Goal: Information Seeking & Learning: Find specific fact

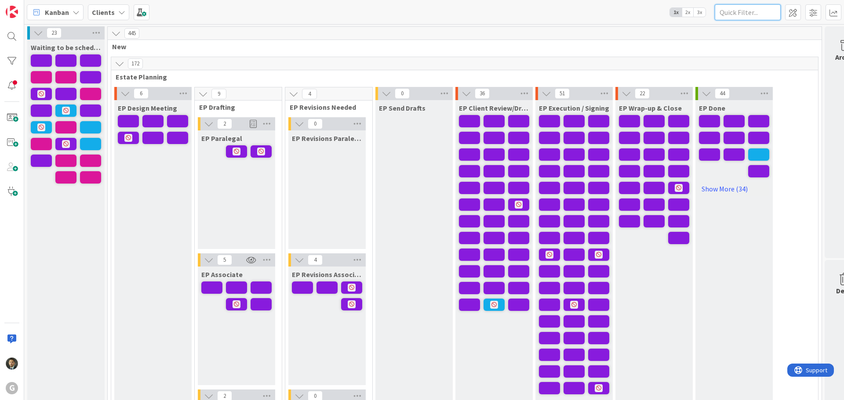
click at [746, 14] on input "text" at bounding box center [748, 12] width 66 height 16
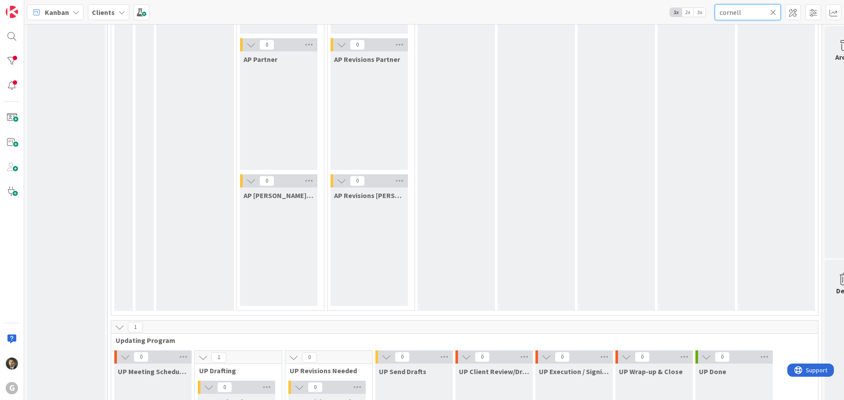
scroll to position [1231, 0]
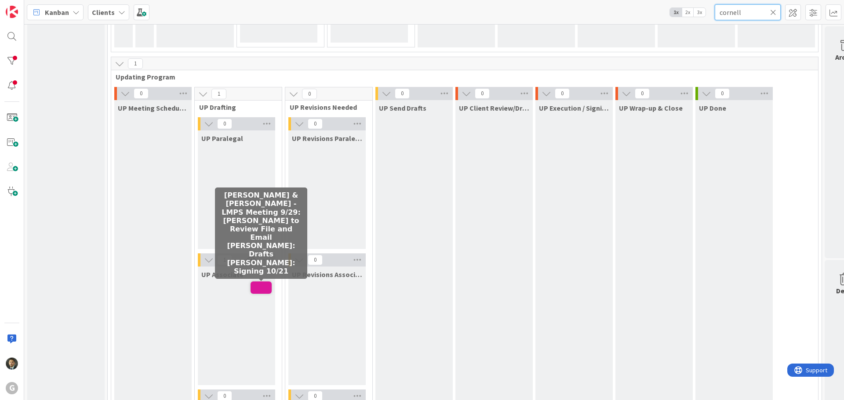
type input "cornell"
click at [261, 290] on span at bounding box center [260, 288] width 21 height 12
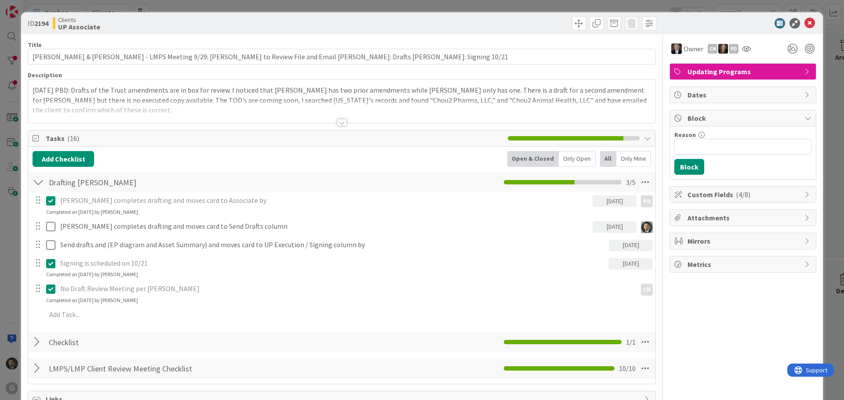
click at [337, 123] on div at bounding box center [342, 122] width 10 height 7
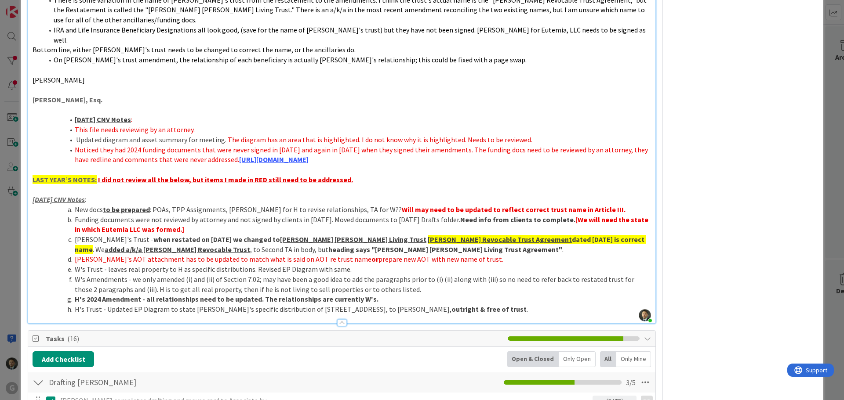
scroll to position [879, 0]
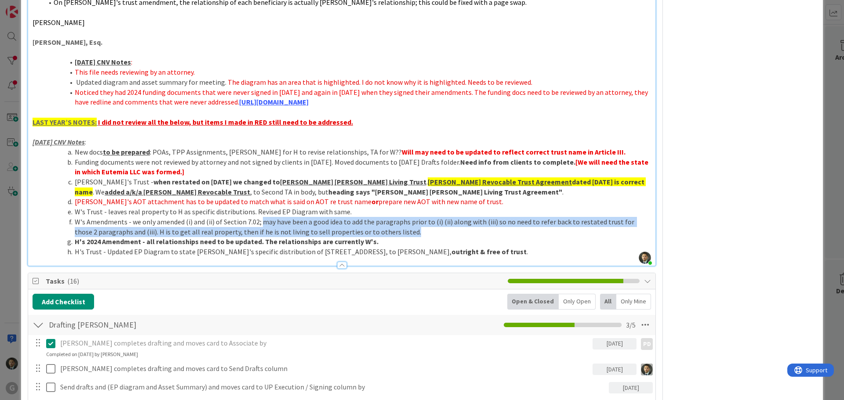
drag, startPoint x: 385, startPoint y: 202, endPoint x: 259, endPoint y: 189, distance: 126.9
click at [259, 217] on li "W's Amendments - we only amended (i) and (ii) of Section 7.02; may have been a …" at bounding box center [347, 227] width 608 height 20
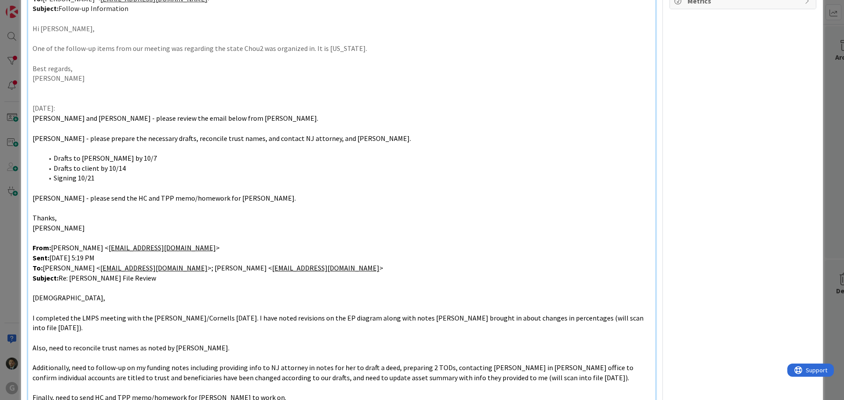
scroll to position [0, 0]
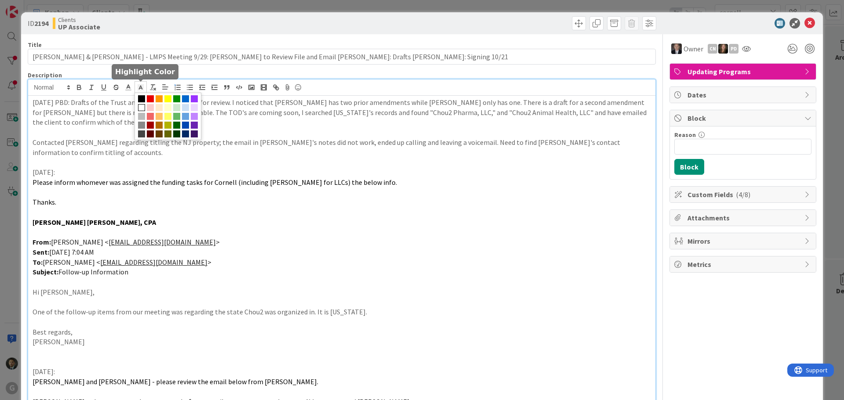
click at [140, 89] on icon at bounding box center [141, 87] width 8 height 8
click at [175, 106] on span at bounding box center [176, 107] width 7 height 7
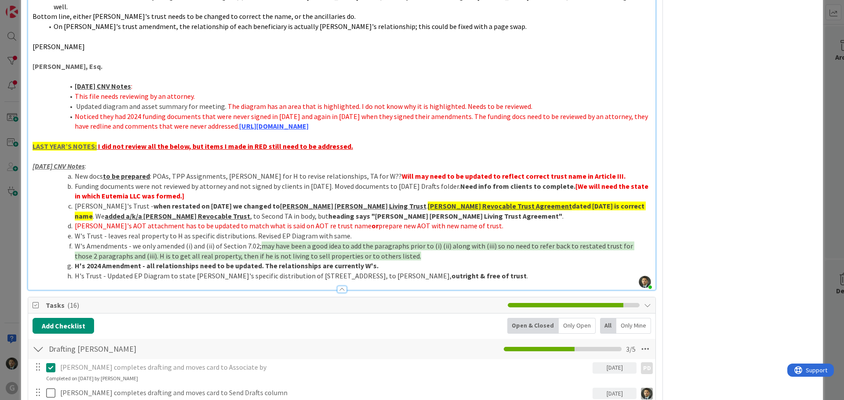
scroll to position [904, 0]
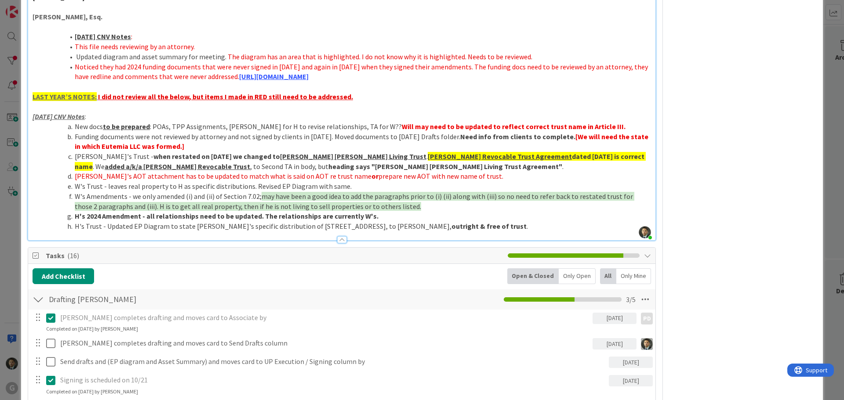
click at [474, 211] on li "H's 2024 Amendment - all relationships need to be updated. The relationships ar…" at bounding box center [347, 216] width 608 height 10
click at [472, 152] on li "[PERSON_NAME]'s Trust - when restated on [DATE] we changed to [PERSON_NAME] [PE…" at bounding box center [347, 162] width 608 height 20
drag, startPoint x: 343, startPoint y: 125, endPoint x: 443, endPoint y: 126, distance: 99.8
click at [443, 152] on u "[PERSON_NAME] Revocable Trust Agreement" at bounding box center [500, 156] width 144 height 9
copy u "[PERSON_NAME] Revocable Trust"
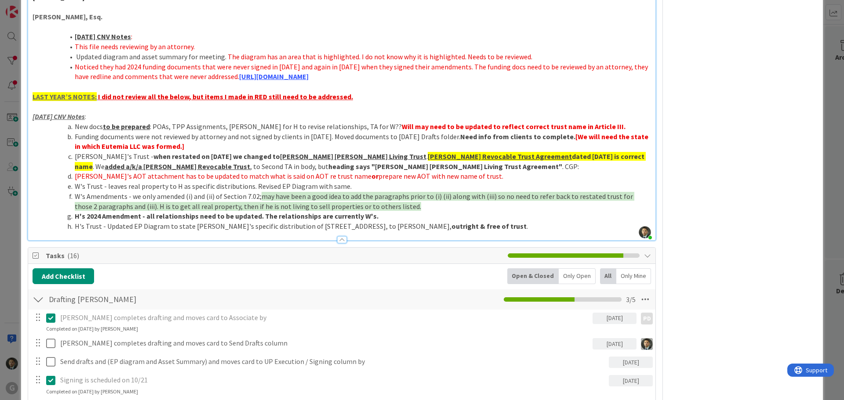
click at [478, 152] on li "[PERSON_NAME]'s Trust - when restated on [DATE] we changed to [PERSON_NAME] [PE…" at bounding box center [347, 162] width 608 height 20
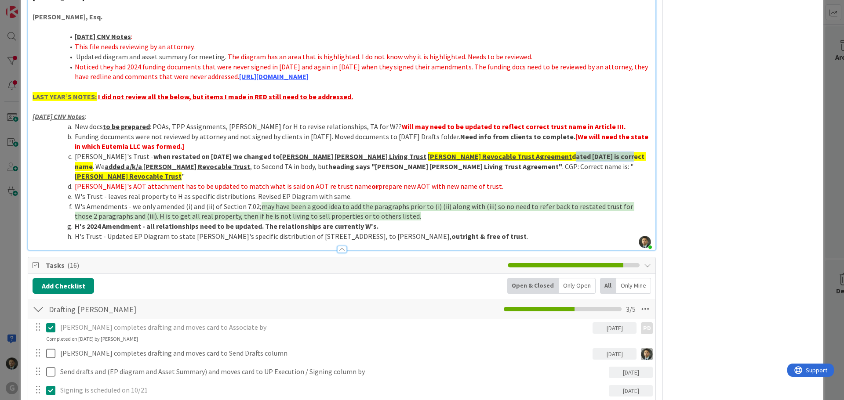
drag, startPoint x: 540, startPoint y: 127, endPoint x: 479, endPoint y: 127, distance: 60.6
click at [479, 152] on strong "[PERSON_NAME] Revocable Trust Agreement dated [DATE] is correct name" at bounding box center [360, 161] width 571 height 19
copy strong "dated [DATE]"
click at [606, 152] on li "[PERSON_NAME]'s Trust - when restated on [DATE] we changed to [PERSON_NAME] [PE…" at bounding box center [347, 167] width 608 height 30
drag, startPoint x: 531, startPoint y: 145, endPoint x: 437, endPoint y: 138, distance: 94.7
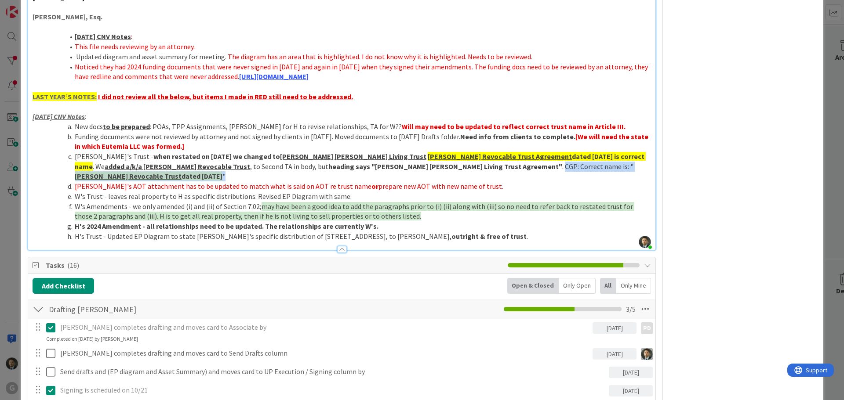
click at [437, 152] on li "[PERSON_NAME]'s Trust - when restated on [DATE] we changed to [PERSON_NAME] [PE…" at bounding box center [347, 167] width 608 height 30
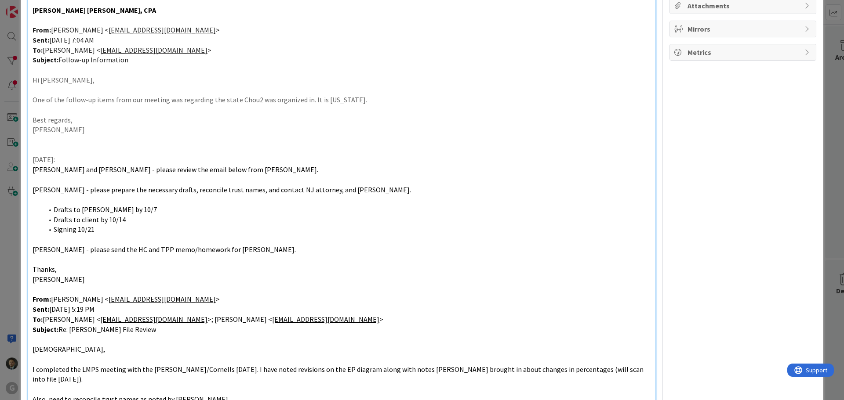
scroll to position [0, 0]
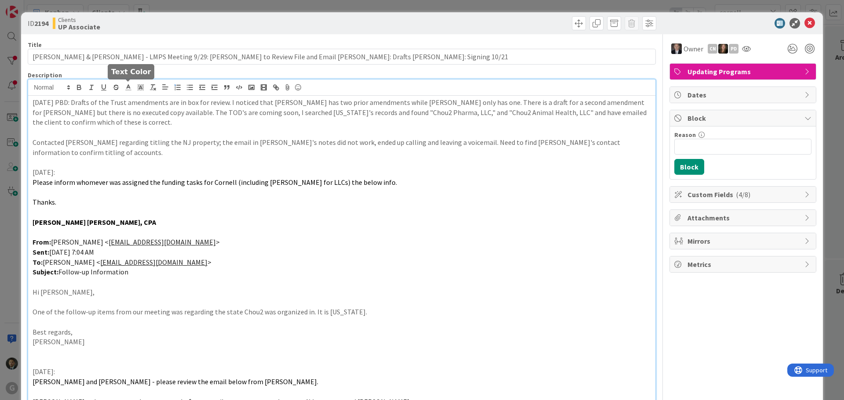
click at [129, 87] on polyline at bounding box center [128, 87] width 3 height 4
click at [128, 107] on span at bounding box center [129, 107] width 7 height 7
click at [140, 88] on line at bounding box center [140, 88] width 2 height 0
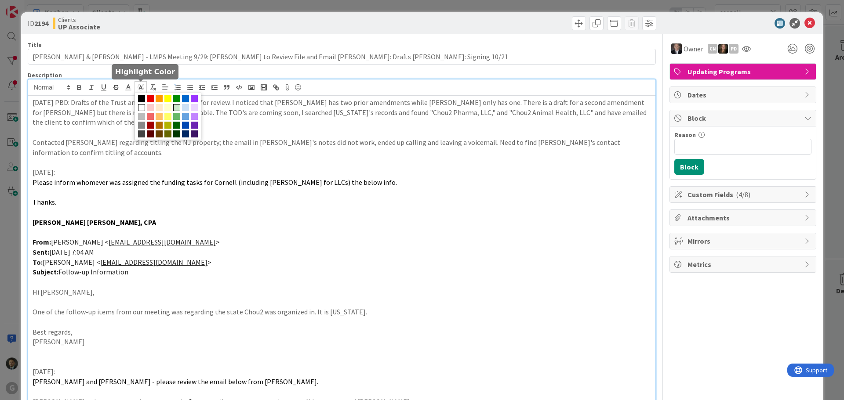
click at [176, 108] on span at bounding box center [176, 107] width 7 height 7
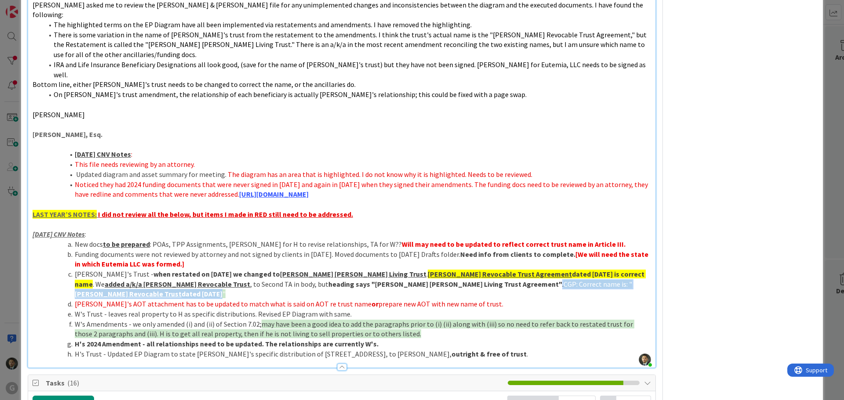
scroll to position [875, 0]
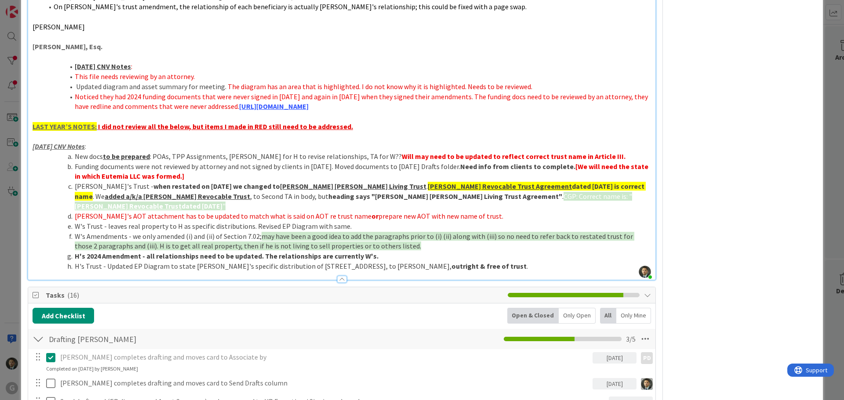
click at [393, 162] on li "Funding documents were not reviewed by attorney and not signed by clients in [D…" at bounding box center [347, 172] width 608 height 20
drag, startPoint x: 440, startPoint y: 178, endPoint x: 437, endPoint y: 169, distance: 9.9
click at [437, 182] on li "[PERSON_NAME]'s Trust - when restated on [DATE] we changed to [PERSON_NAME] [PE…" at bounding box center [347, 197] width 608 height 30
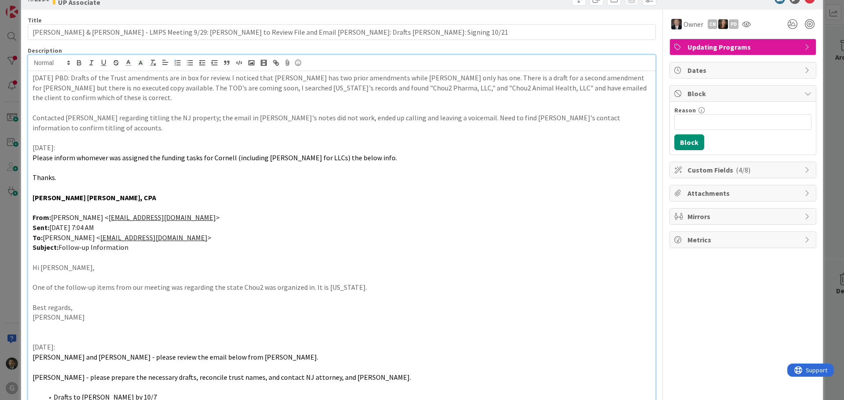
scroll to position [0, 0]
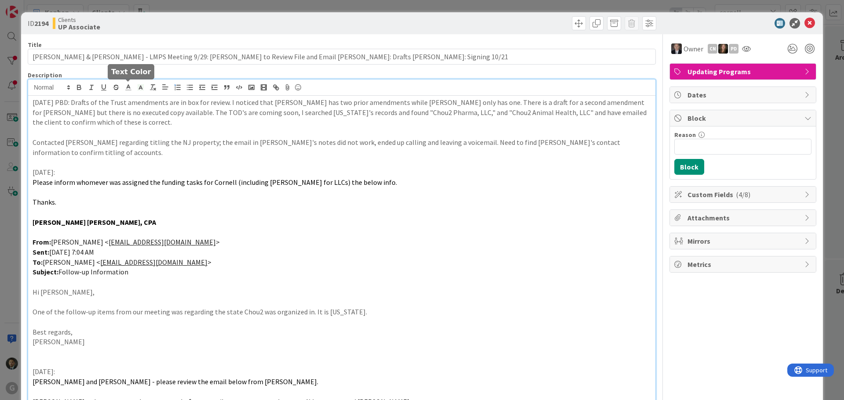
click at [129, 87] on polyline at bounding box center [128, 87] width 3 height 4
click at [129, 97] on span at bounding box center [129, 98] width 7 height 7
click at [345, 256] on p "Sent: [DATE] 7:04 AM" at bounding box center [342, 252] width 618 height 10
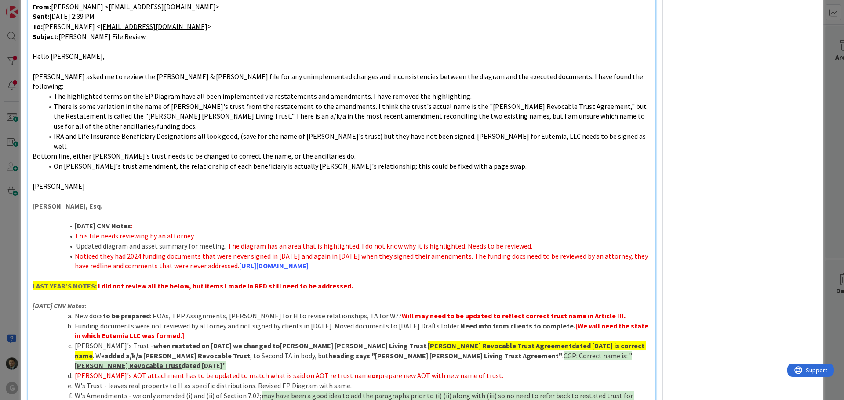
scroll to position [923, 0]
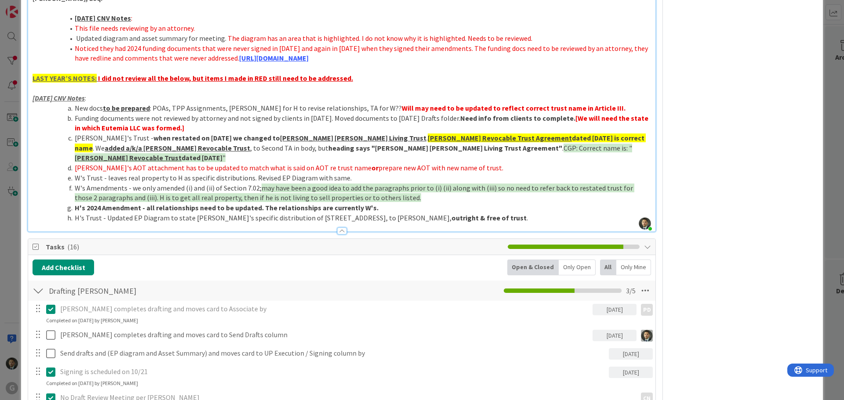
click at [367, 133] on li "[PERSON_NAME]'s Trust - when restated on [DATE] we changed to [PERSON_NAME] [PE…" at bounding box center [347, 148] width 608 height 30
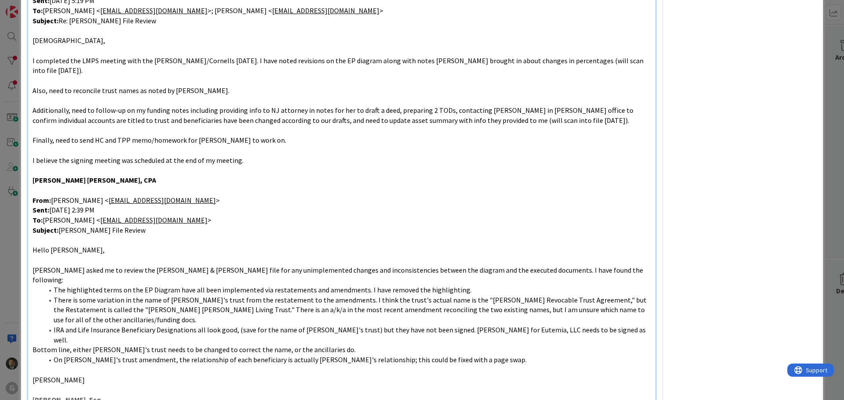
scroll to position [483, 0]
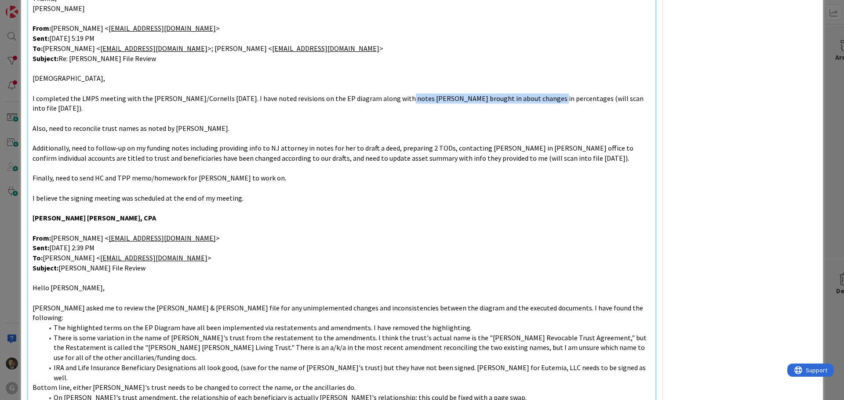
drag, startPoint x: 527, startPoint y: 98, endPoint x: 392, endPoint y: 100, distance: 135.8
click at [392, 100] on span "I completed the LMPS meeting with the [PERSON_NAME]/Cornells [DATE]. I have not…" at bounding box center [339, 103] width 612 height 19
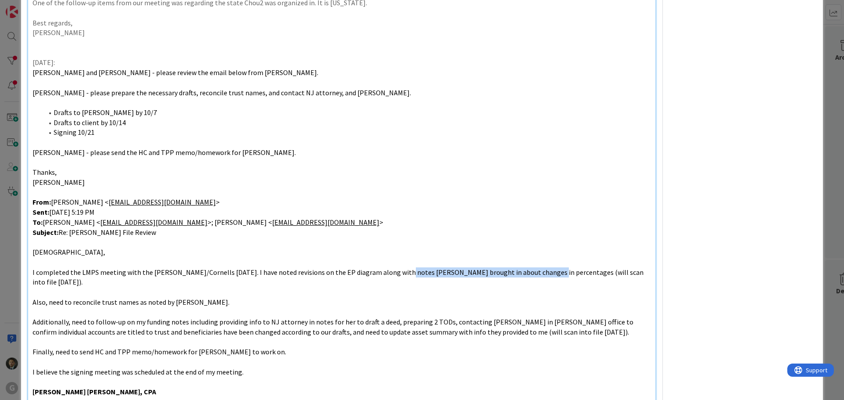
scroll to position [0, 0]
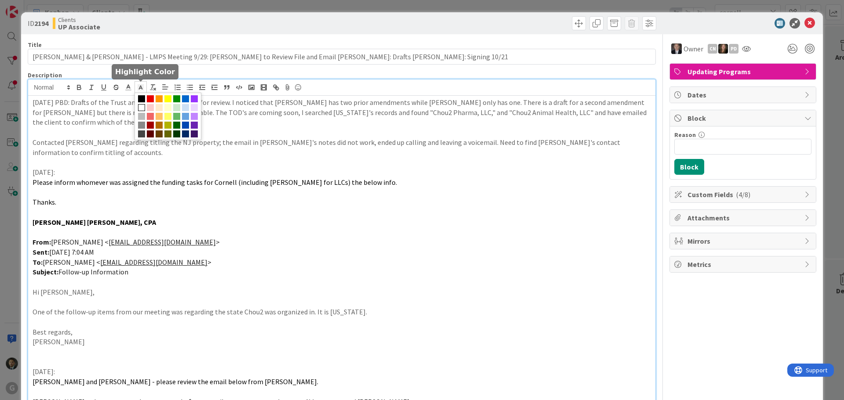
click at [141, 89] on icon at bounding box center [141, 89] width 0 height 0
click at [179, 108] on span at bounding box center [176, 107] width 7 height 7
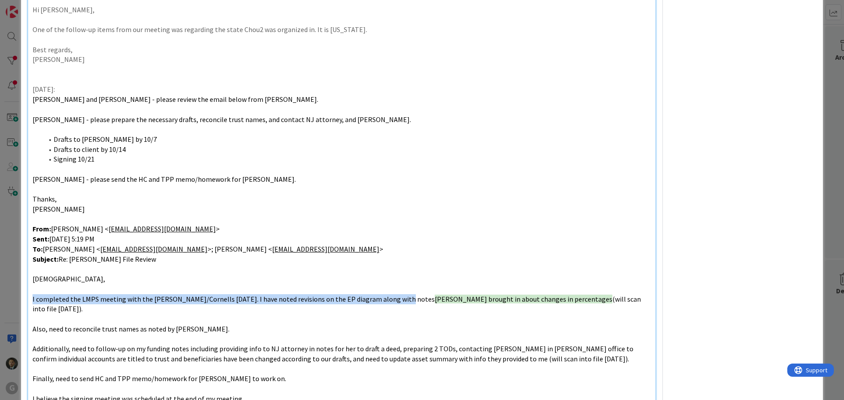
scroll to position [450, 0]
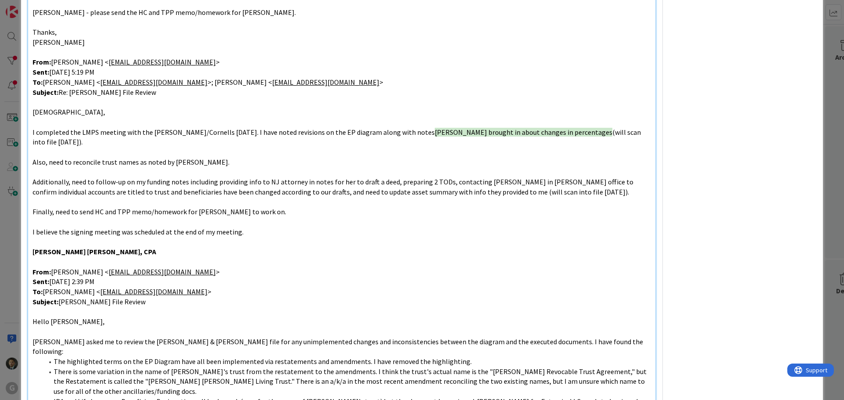
click at [246, 157] on p "Also, need to reconcile trust names as noted by [PERSON_NAME]." at bounding box center [342, 162] width 618 height 10
drag, startPoint x: 216, startPoint y: 154, endPoint x: 11, endPoint y: 156, distance: 205.2
click at [11, 156] on div "ID 2194 Clients UP Associate Title 122 / 128 [PERSON_NAME] & [PERSON_NAME] - LM…" at bounding box center [422, 200] width 844 height 400
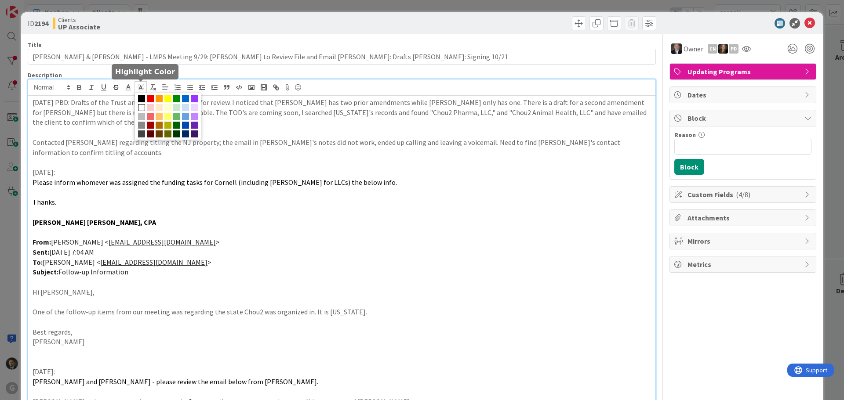
click at [144, 87] on icon at bounding box center [141, 87] width 8 height 8
click at [174, 109] on span at bounding box center [176, 107] width 7 height 7
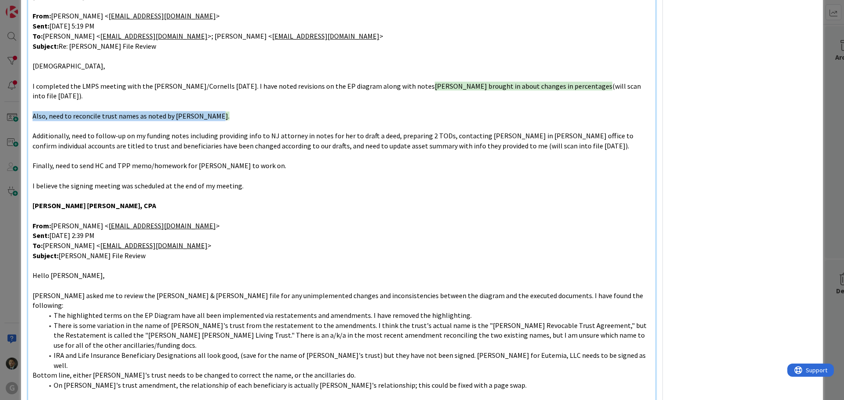
scroll to position [381, 0]
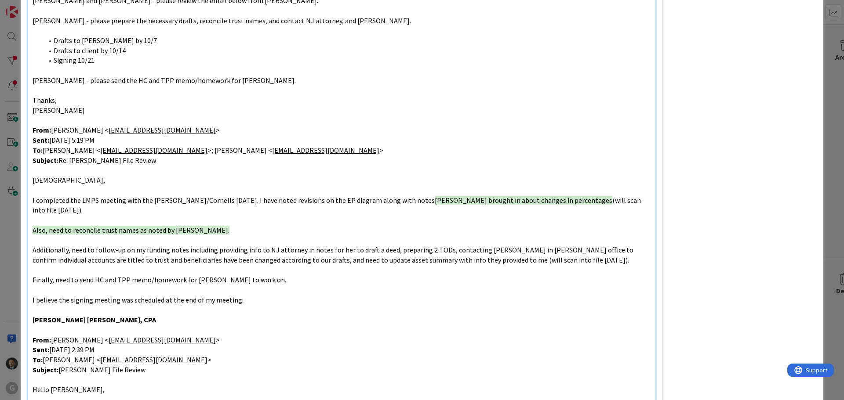
click at [218, 246] on span "Additionally, need to follow-up on my funding notes including providing info to…" at bounding box center [334, 255] width 602 height 19
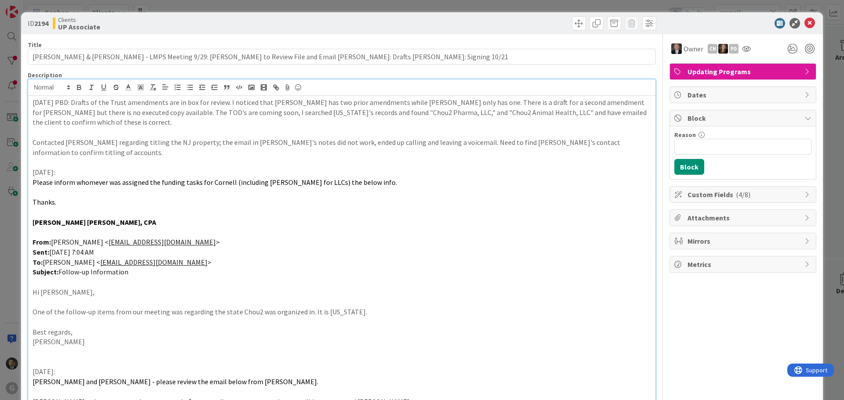
scroll to position [44, 0]
